Goal: Information Seeking & Learning: Check status

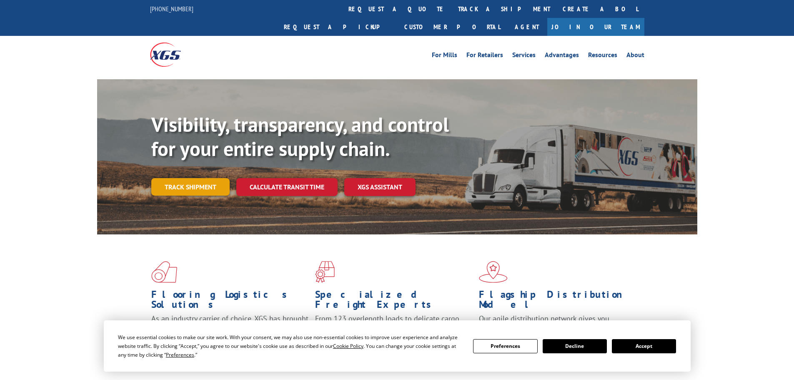
drag, startPoint x: 201, startPoint y: 170, endPoint x: 203, endPoint y: 152, distance: 17.6
click at [201, 178] on link "Track shipment" at bounding box center [190, 186] width 78 height 17
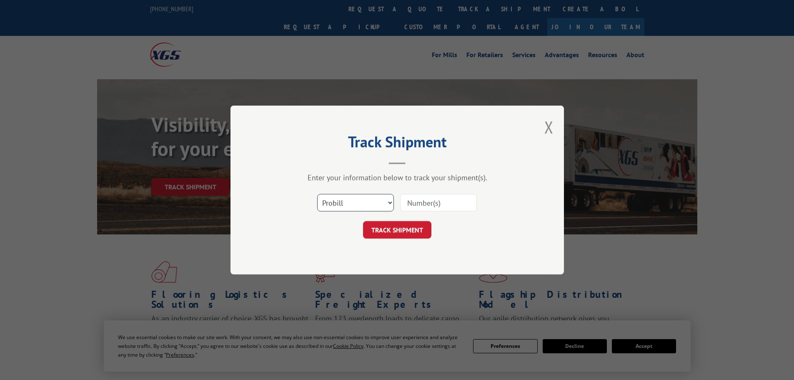
click at [349, 200] on select "Select category... Probill BOL PO" at bounding box center [355, 202] width 77 height 17
select select "po"
click at [317, 194] on select "Select category... Probill BOL PO" at bounding box center [355, 202] width 77 height 17
paste input "29521703"
type input "29521703"
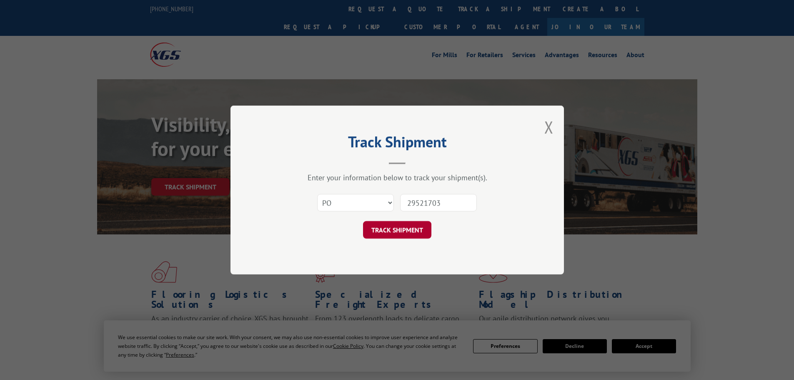
click at [418, 226] on button "TRACK SHIPMENT" at bounding box center [397, 229] width 68 height 17
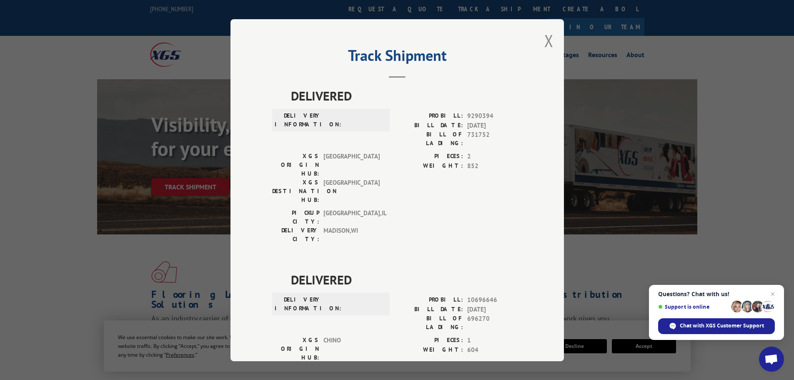
drag, startPoint x: 774, startPoint y: 295, endPoint x: 774, endPoint y: 287, distance: 7.5
click at [774, 293] on span "Open chat" at bounding box center [772, 294] width 10 height 10
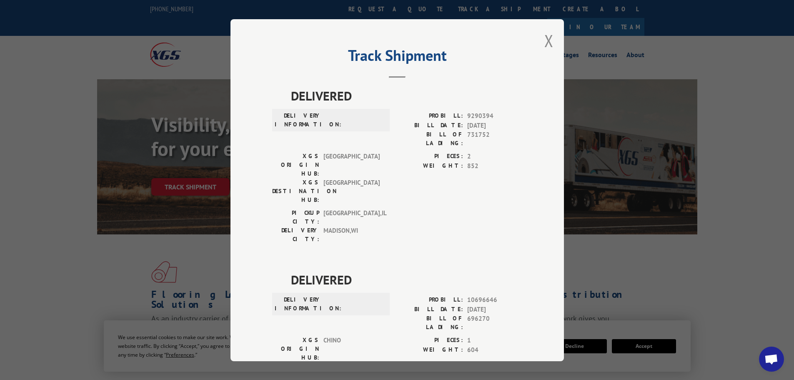
drag, startPoint x: 547, startPoint y: 42, endPoint x: 527, endPoint y: 29, distance: 23.6
click at [547, 40] on button "Close modal" at bounding box center [548, 41] width 9 height 22
